Goal: Task Accomplishment & Management: Manage account settings

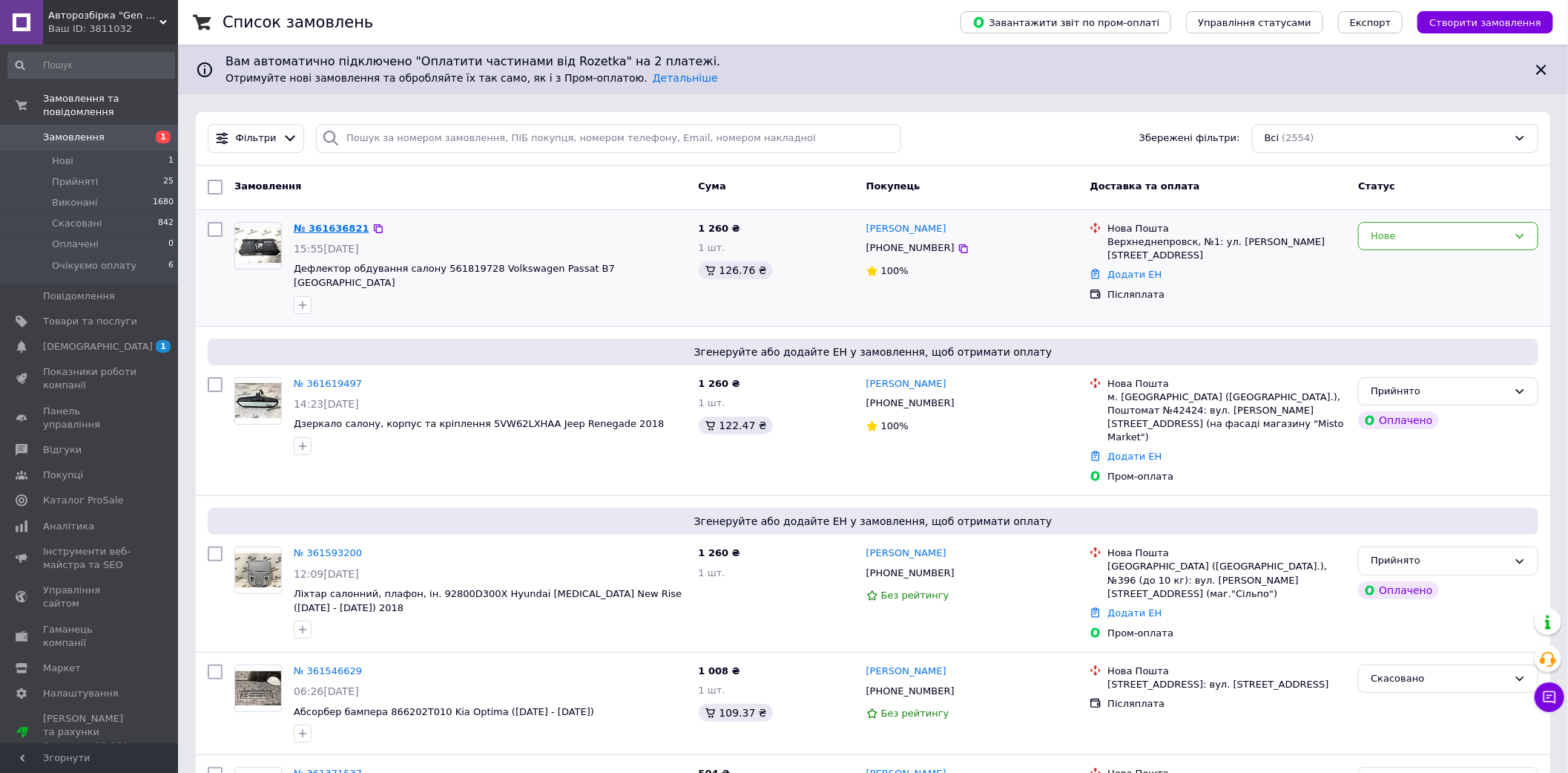
click at [317, 228] on link "№ 361636821" at bounding box center [332, 228] width 76 height 11
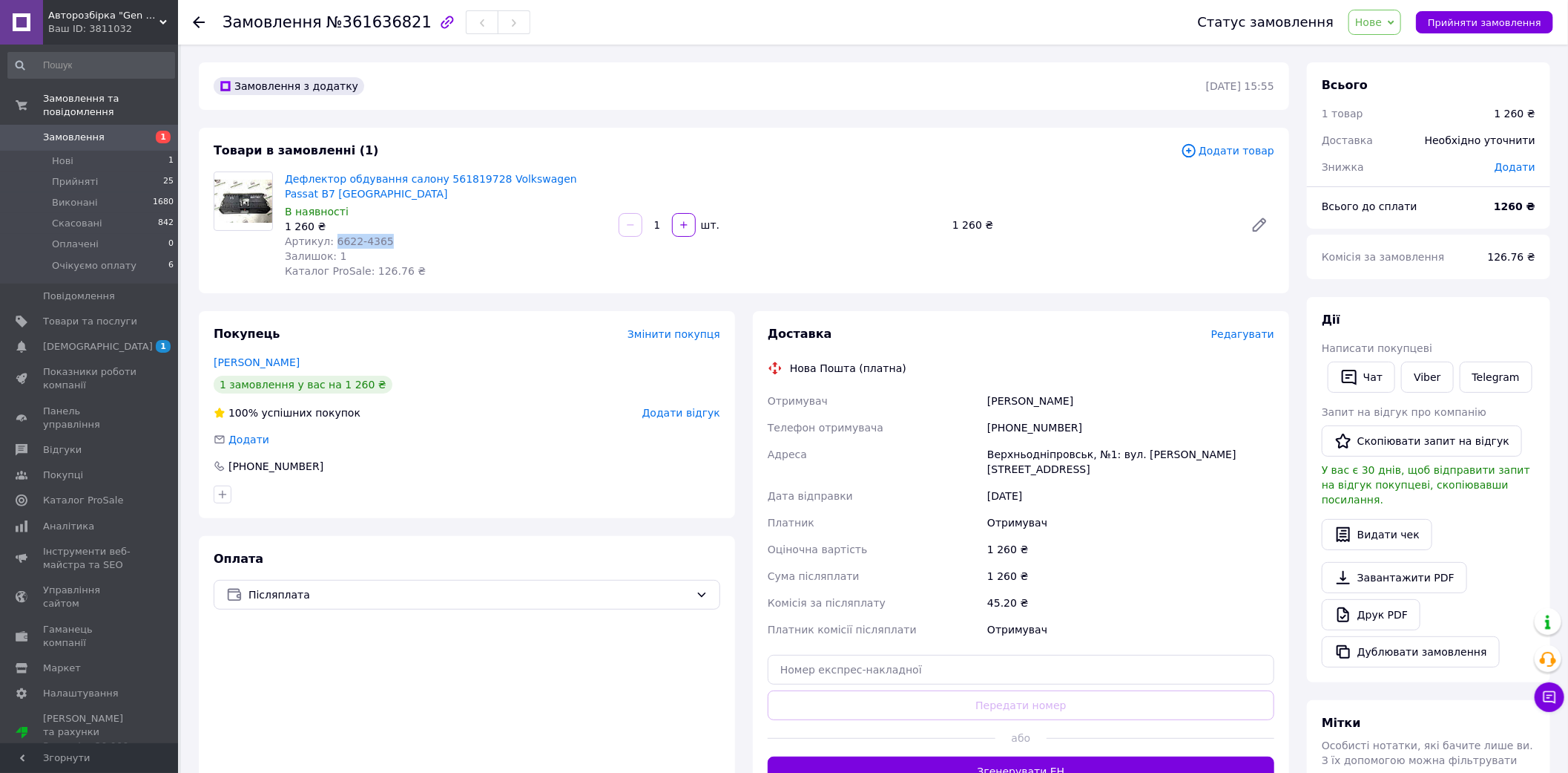
drag, startPoint x: 376, startPoint y: 225, endPoint x: 329, endPoint y: 221, distance: 47.2
click at [329, 234] on div "Артикул: 6622-4365" at bounding box center [446, 241] width 322 height 15
copy span "6622-4365"
drag, startPoint x: 1065, startPoint y: 412, endPoint x: 987, endPoint y: 412, distance: 78.0
click at [987, 414] on div "[PHONE_NUMBER]" at bounding box center [1131, 427] width 293 height 26
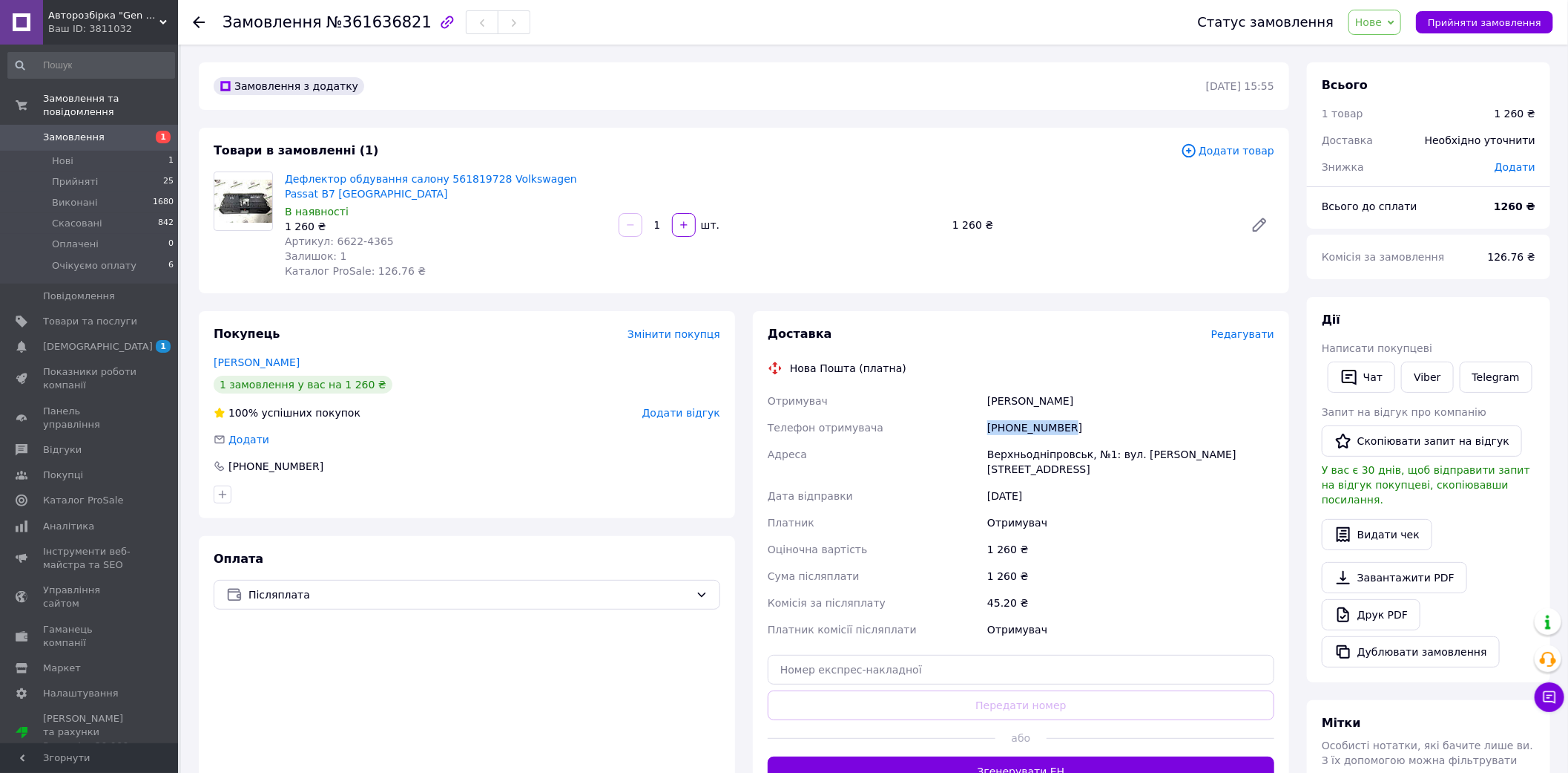
copy div "[PHONE_NUMBER]"
click at [534, 692] on div "Оплата Післяплата" at bounding box center [467, 668] width 536 height 265
click at [101, 130] on span "Замовлення" at bounding box center [90, 137] width 94 height 13
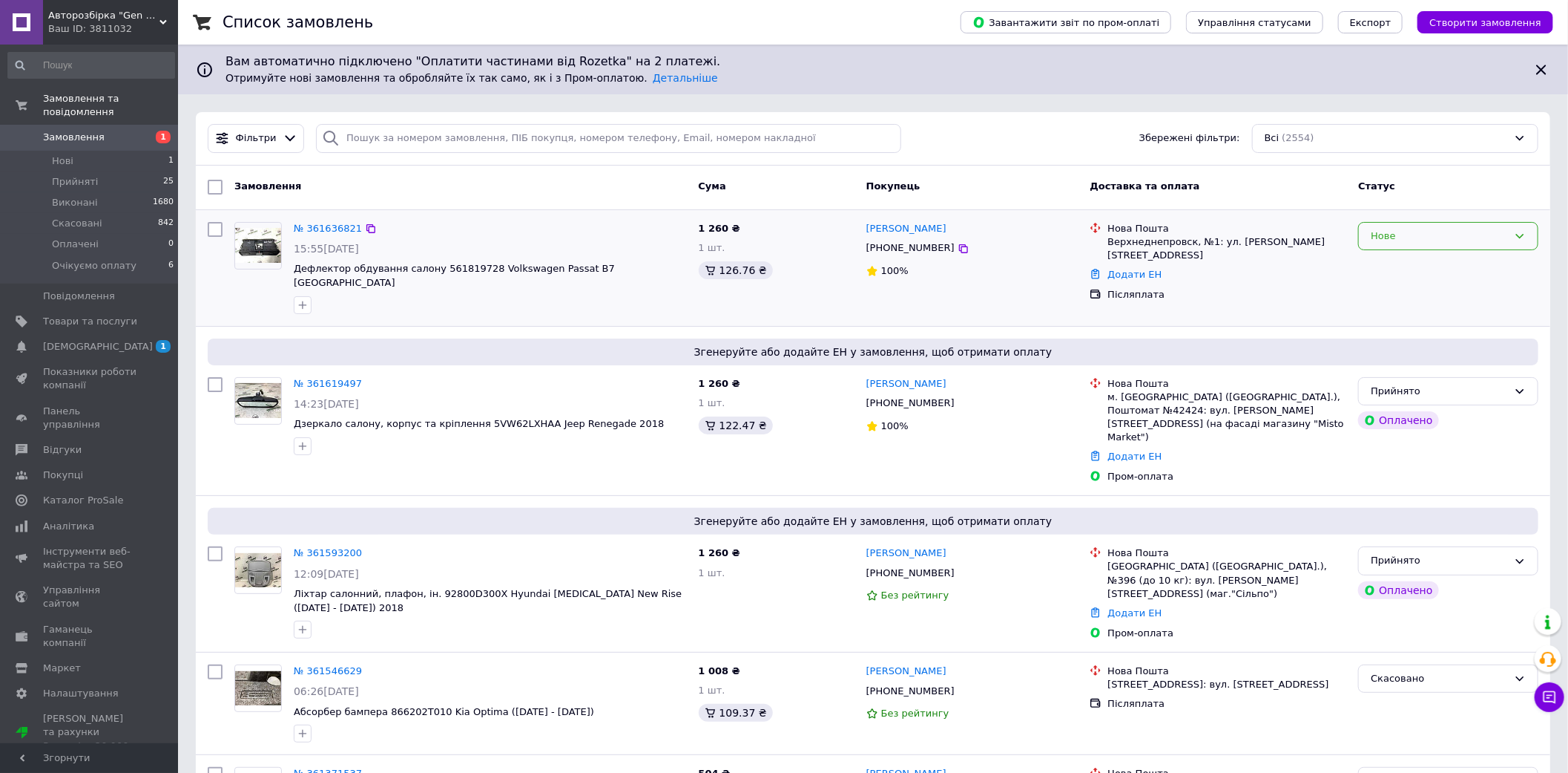
click at [1514, 227] on div "Нове" at bounding box center [1448, 236] width 181 height 29
click at [1455, 262] on li "Прийнято" at bounding box center [1448, 266] width 179 height 27
click at [336, 233] on link "№ 361636821" at bounding box center [328, 228] width 68 height 11
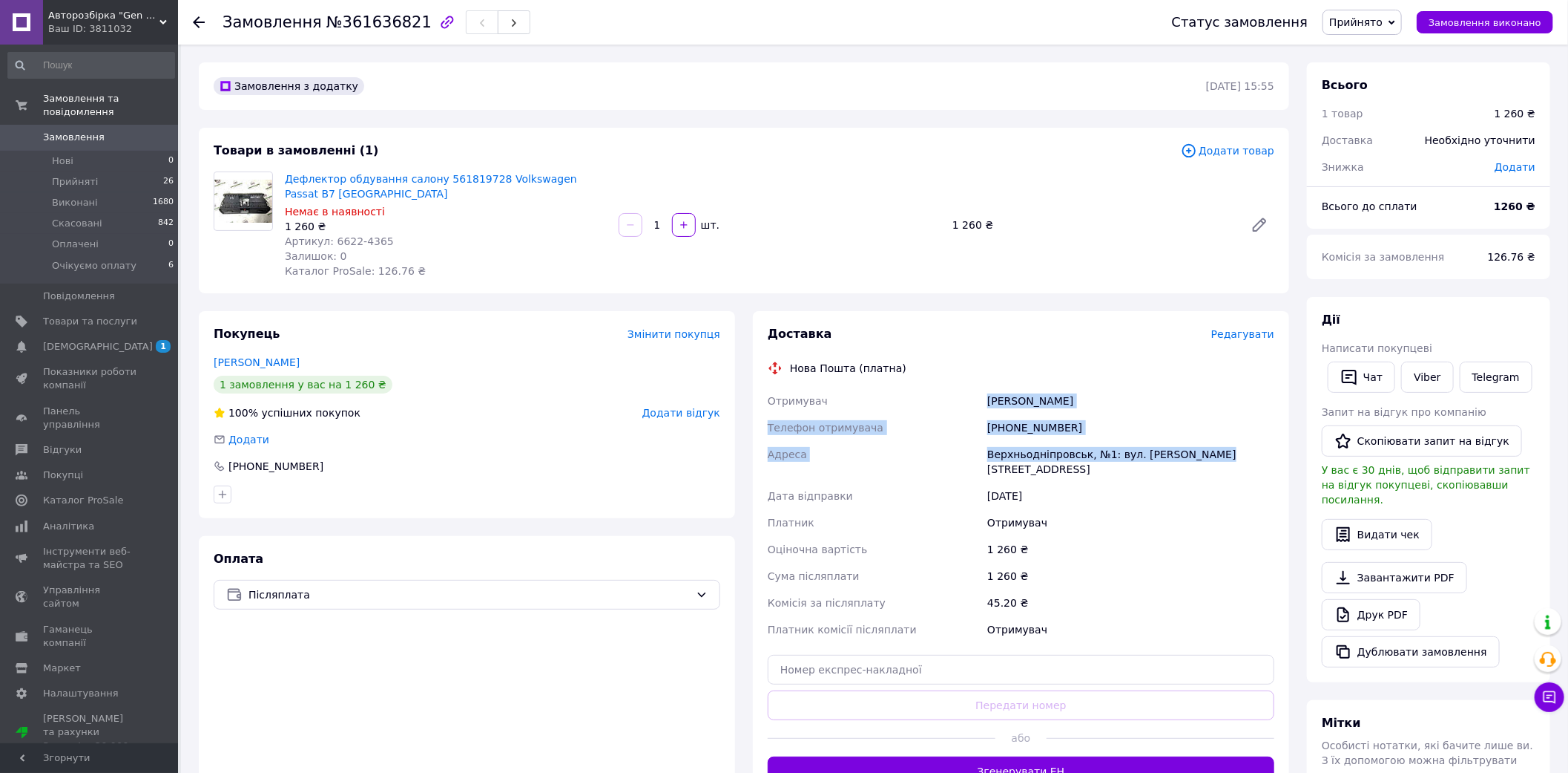
drag, startPoint x: 1188, startPoint y: 436, endPoint x: 990, endPoint y: 383, distance: 205.0
click at [990, 388] on div "Отримувач Зозуля Игорь Телефон отримувача +380730285251 Адреса Верхньодніпровсь…" at bounding box center [1021, 516] width 513 height 256
copy div "Зозуля Игорь Телефон отримувача +380730285251 Адреса Верхньодніпровськ, №1: вул…"
click at [86, 130] on span "Замовлення" at bounding box center [74, 137] width 62 height 13
